Goal: Transaction & Acquisition: Subscribe to service/newsletter

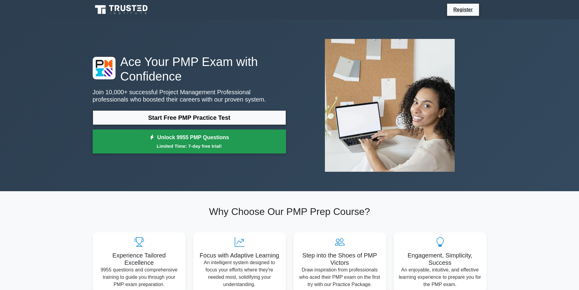
click at [127, 150] on link "Unlock 9955 PMP Questions Limited Time: 7-day free trial!" at bounding box center [189, 141] width 193 height 24
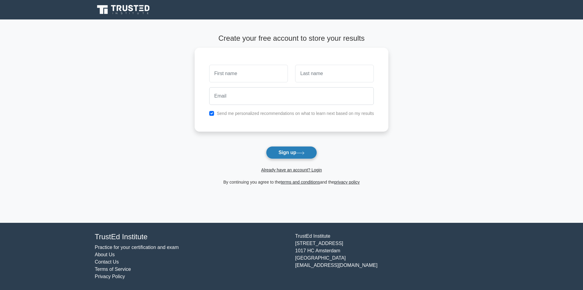
click at [317, 150] on button "Sign up" at bounding box center [291, 152] width 51 height 13
click at [277, 149] on button "Sign up" at bounding box center [291, 152] width 51 height 13
click at [278, 150] on button "Sign up" at bounding box center [291, 152] width 51 height 13
